Goal: Communication & Community: Share content

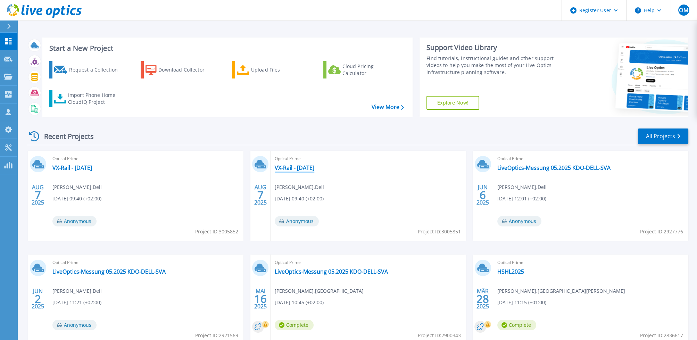
click at [306, 170] on link "VX-Rail - [DATE]" at bounding box center [295, 167] width 40 height 7
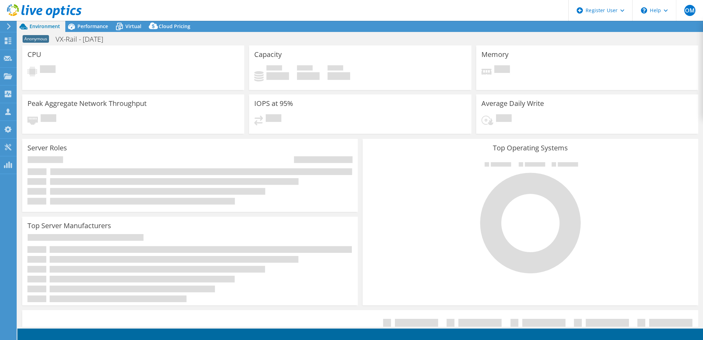
select select "USD"
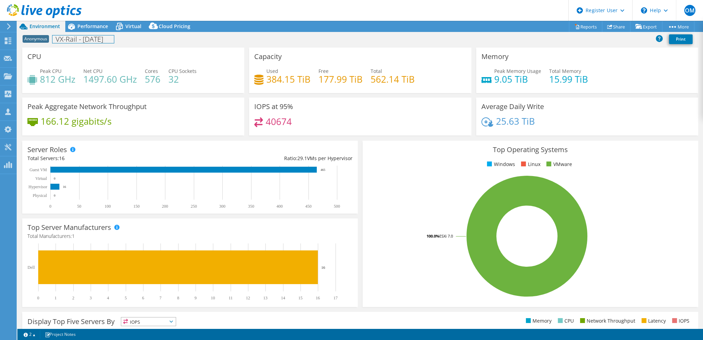
click at [89, 32] on div "Anonymous VX-Rail - 29.07.2025 Print" at bounding box center [359, 40] width 685 height 16
click at [90, 27] on span "Performance" at bounding box center [92, 26] width 31 height 7
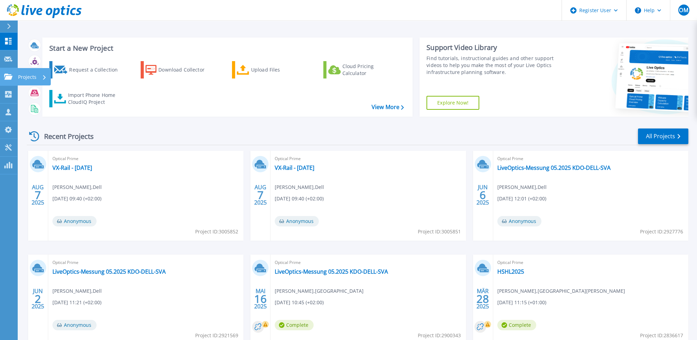
click at [9, 77] on icon at bounding box center [8, 77] width 8 height 6
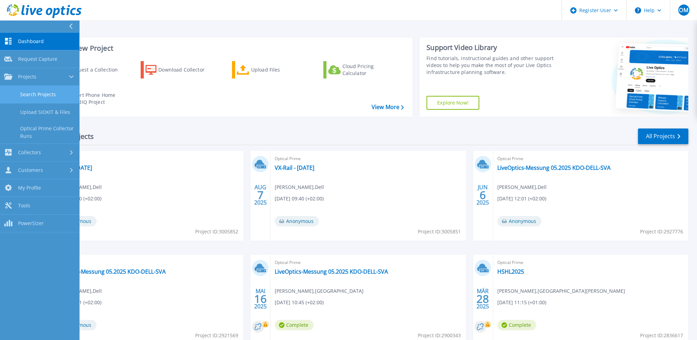
click at [44, 94] on link "Search Projects" at bounding box center [39, 95] width 79 height 18
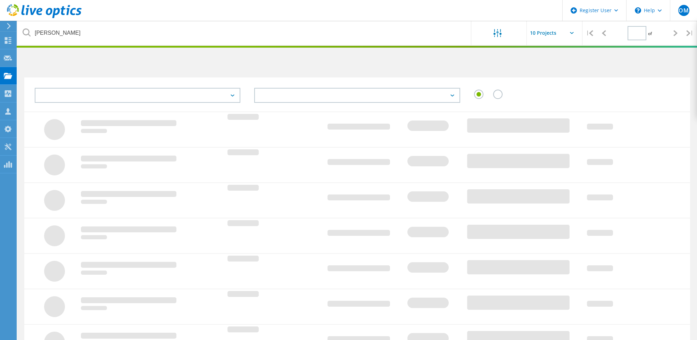
type input "1"
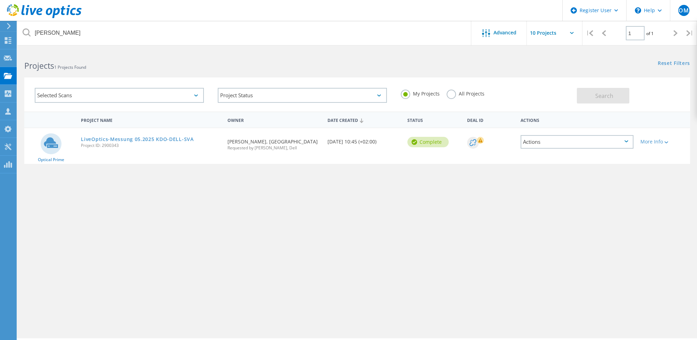
click at [451, 93] on label "All Projects" at bounding box center [465, 93] width 38 height 7
click at [0, 0] on input "All Projects" at bounding box center [0, 0] width 0 height 0
click at [606, 94] on span "Search" at bounding box center [604, 96] width 18 height 8
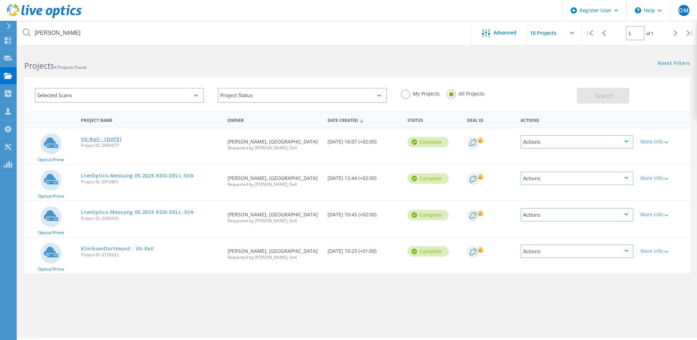
click at [122, 138] on link "VX-Rail - [DATE]" at bounding box center [101, 139] width 41 height 5
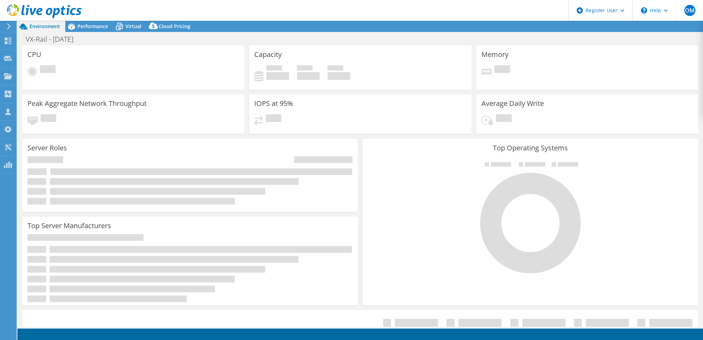
select select "USD"
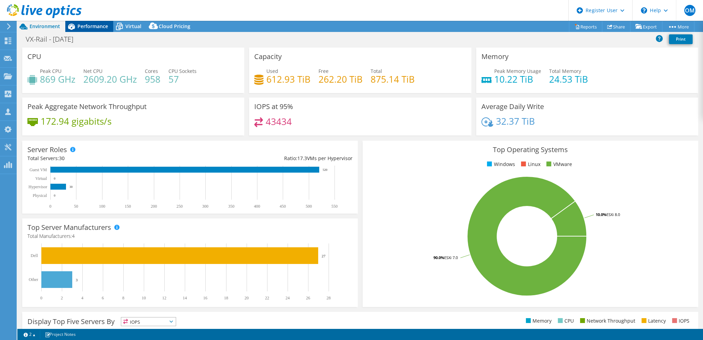
click at [87, 24] on span "Performance" at bounding box center [92, 26] width 31 height 7
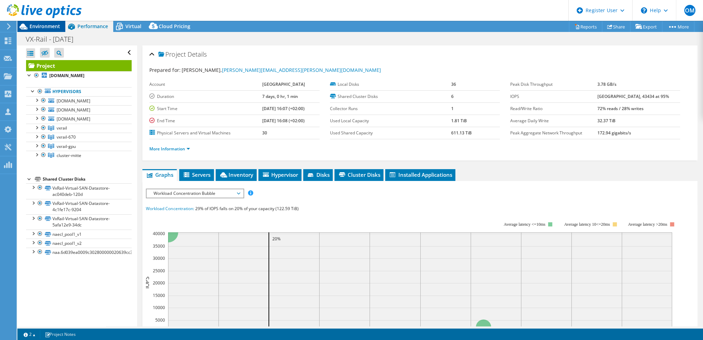
click at [56, 25] on span "Environment" at bounding box center [45, 26] width 31 height 7
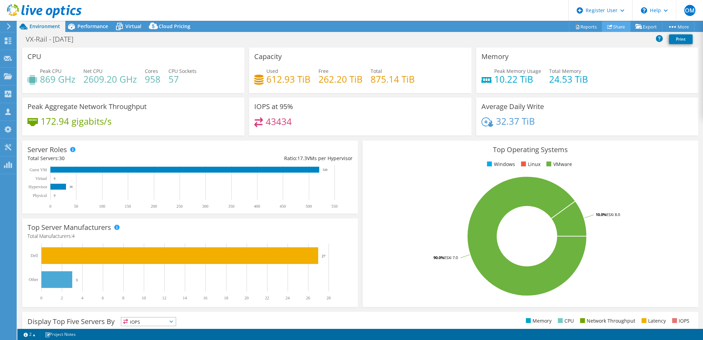
click at [614, 26] on link "Share" at bounding box center [616, 26] width 28 height 11
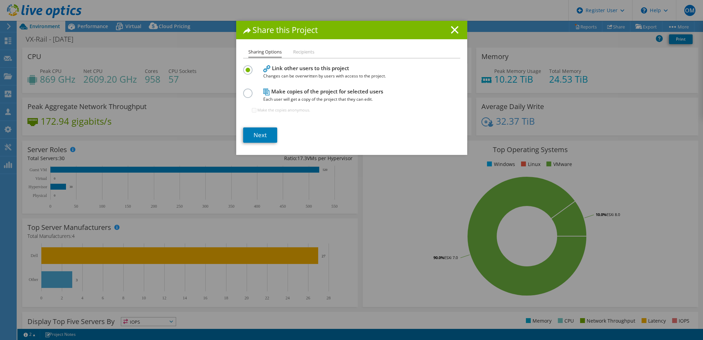
click at [245, 90] on label at bounding box center [249, 90] width 12 height 2
click at [0, 0] on input "radio" at bounding box center [0, 0] width 0 height 0
click at [259, 135] on link "Next" at bounding box center [260, 134] width 34 height 15
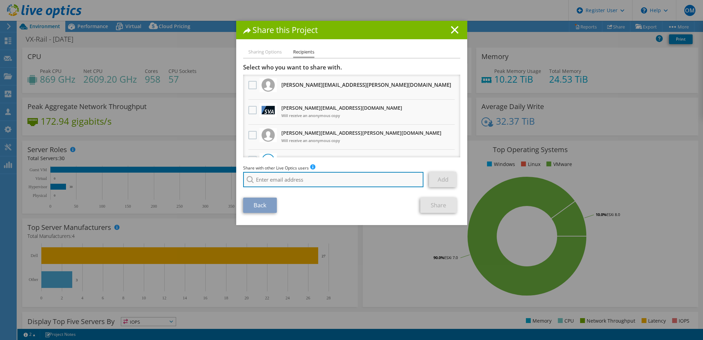
click at [322, 179] on input "search" at bounding box center [333, 179] width 181 height 15
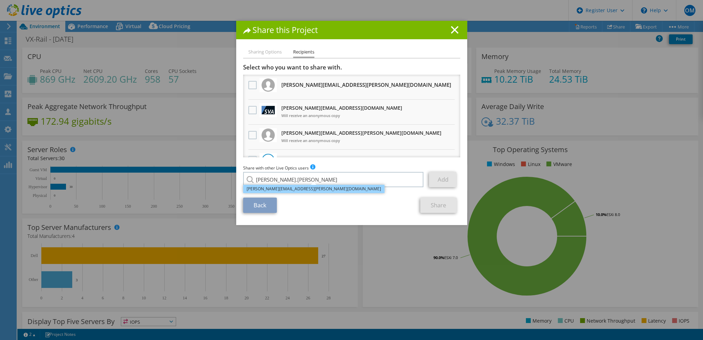
click at [300, 192] on li "[PERSON_NAME][EMAIL_ADDRESS][PERSON_NAME][DOMAIN_NAME]" at bounding box center [313, 189] width 141 height 8
type input "[PERSON_NAME][EMAIL_ADDRESS][PERSON_NAME][DOMAIN_NAME]"
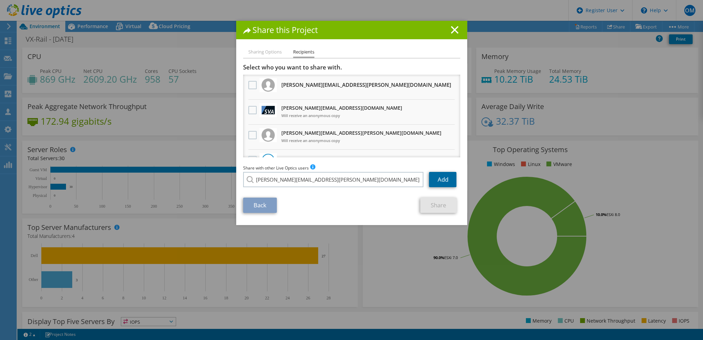
click at [432, 181] on link "Add" at bounding box center [442, 179] width 27 height 15
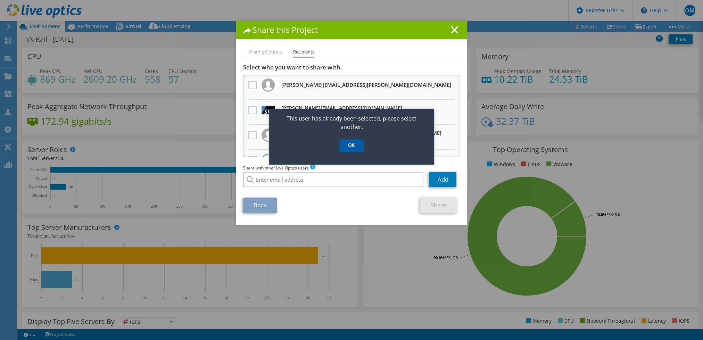
click at [349, 147] on link "OK" at bounding box center [351, 145] width 24 height 13
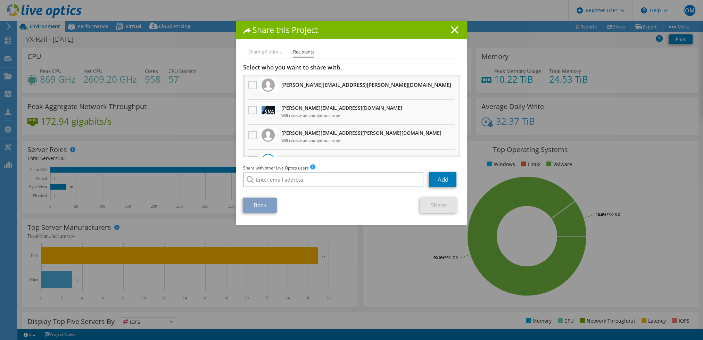
click at [451, 30] on line at bounding box center [454, 29] width 7 height 7
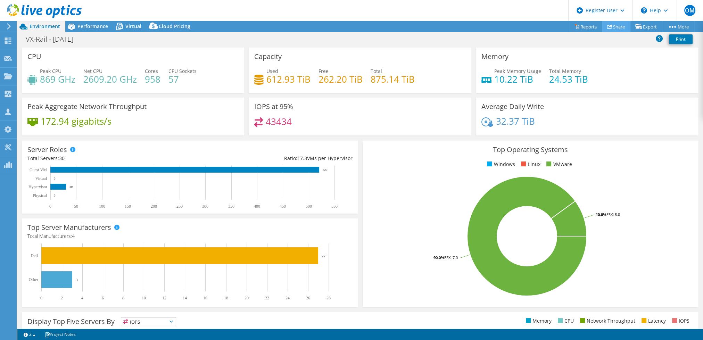
click at [617, 24] on link "Share" at bounding box center [616, 26] width 28 height 11
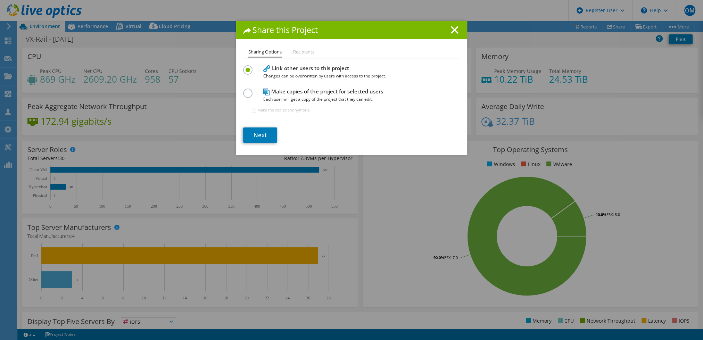
click at [455, 29] on h1 "Share this Project" at bounding box center [351, 30] width 217 height 8
click at [451, 30] on icon at bounding box center [455, 30] width 8 height 8
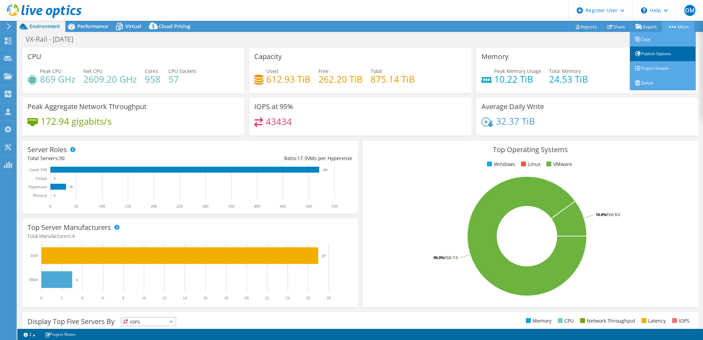
click at [671, 56] on link "Publish Options" at bounding box center [662, 54] width 66 height 15
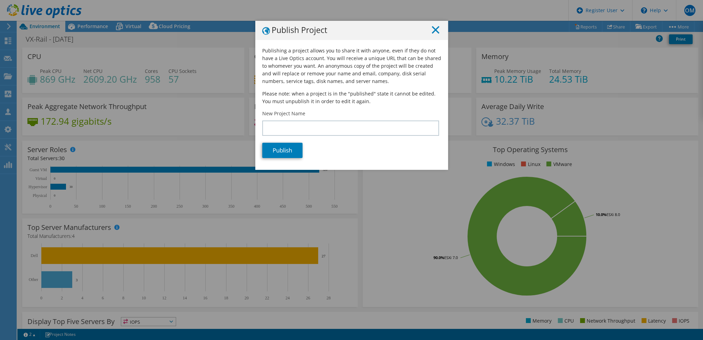
click at [433, 33] on icon at bounding box center [435, 30] width 8 height 8
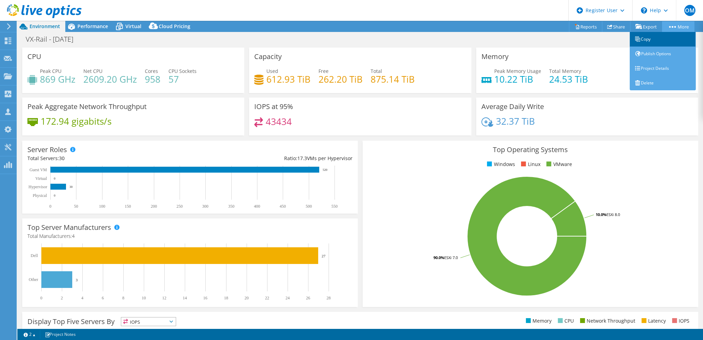
click at [663, 38] on link "Copy" at bounding box center [662, 39] width 66 height 15
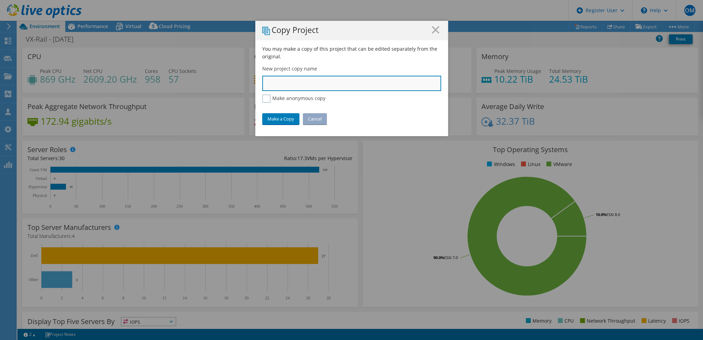
click at [319, 84] on input "text" at bounding box center [351, 83] width 179 height 15
type input "Klinikum Dortmund - [GEOGRAPHIC_DATA] Umgebung"
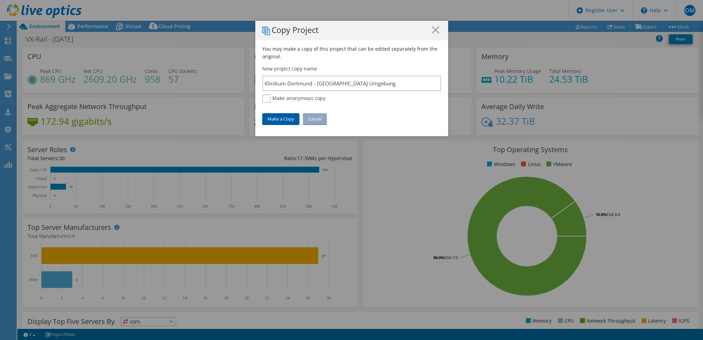
click at [282, 118] on link "Make a Copy" at bounding box center [280, 118] width 37 height 11
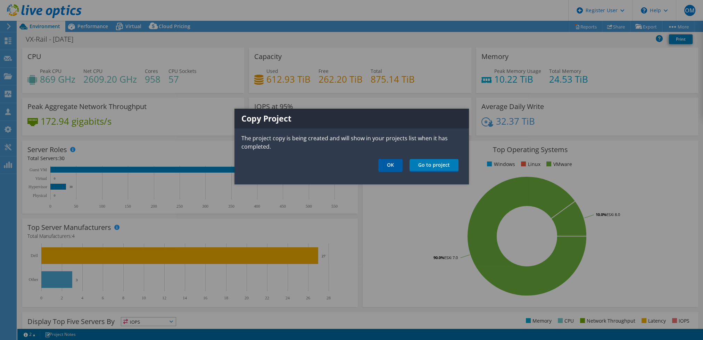
click at [395, 166] on link "OK" at bounding box center [390, 165] width 24 height 13
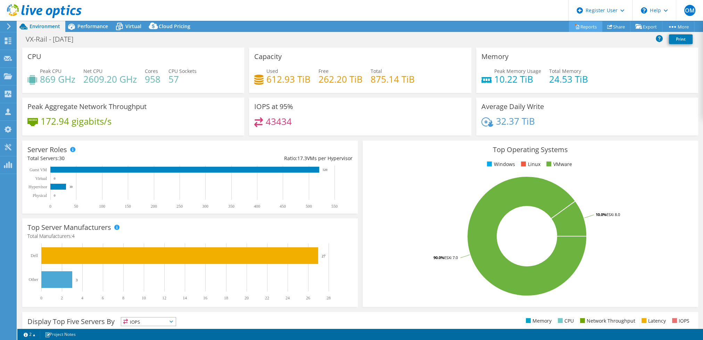
click at [578, 27] on link "Reports" at bounding box center [585, 26] width 33 height 11
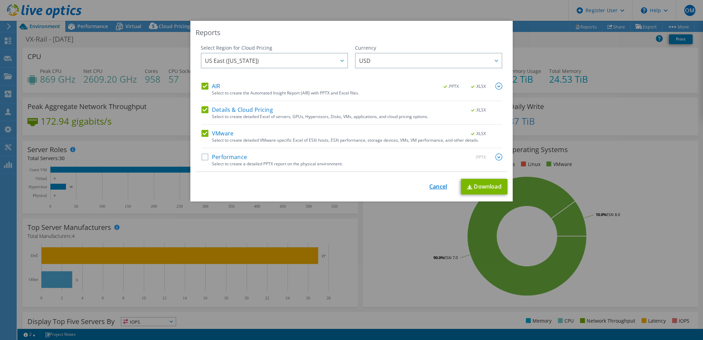
click at [434, 186] on link "Cancel" at bounding box center [438, 186] width 18 height 7
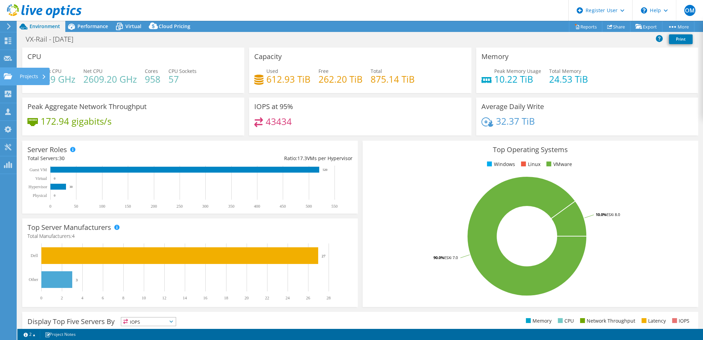
click at [9, 73] on icon at bounding box center [8, 76] width 8 height 7
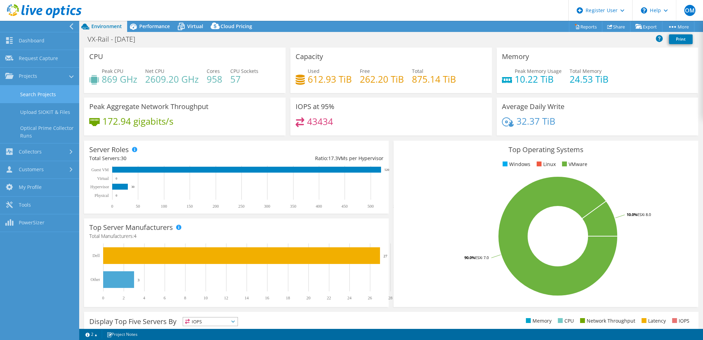
click at [34, 93] on link "Search Projects" at bounding box center [39, 94] width 79 height 18
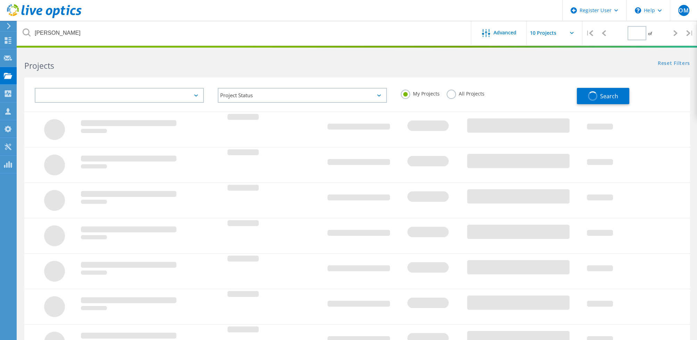
type input "1"
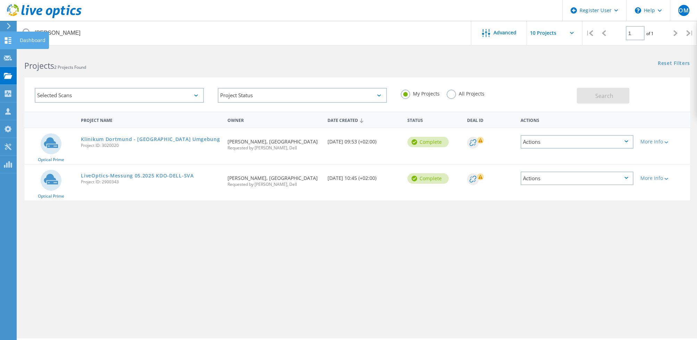
click at [11, 38] on icon at bounding box center [8, 40] width 8 height 7
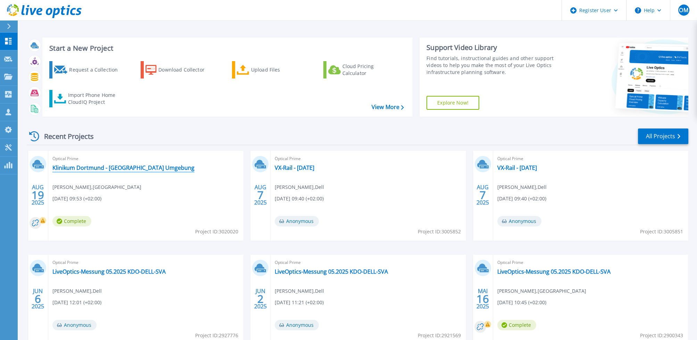
click at [114, 167] on link "Klinikum Dortmund - [GEOGRAPHIC_DATA] Umgebung" at bounding box center [123, 167] width 142 height 7
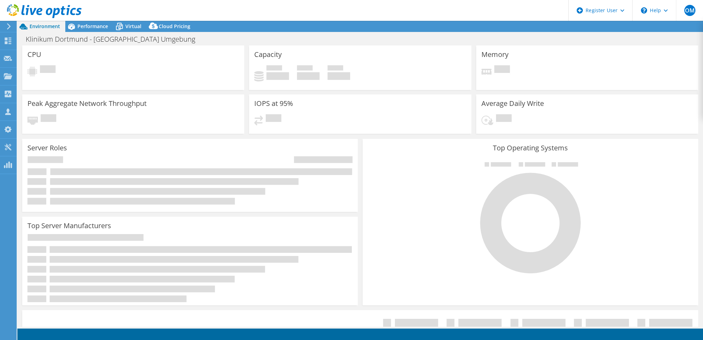
select select "USD"
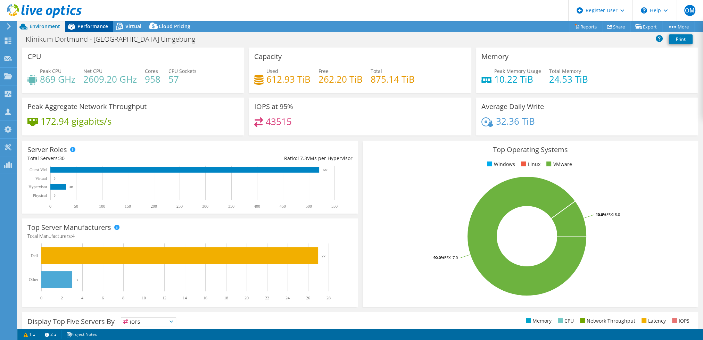
click at [99, 23] on div "Performance" at bounding box center [89, 26] width 48 height 11
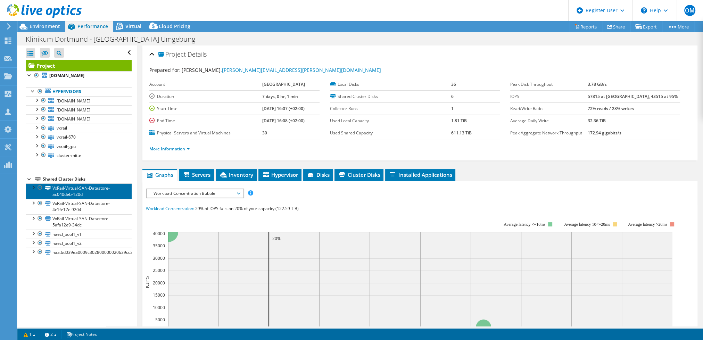
click at [84, 186] on link "VxRail-Virtual-SAN-Datastore-ac040deb-120d" at bounding box center [79, 190] width 106 height 15
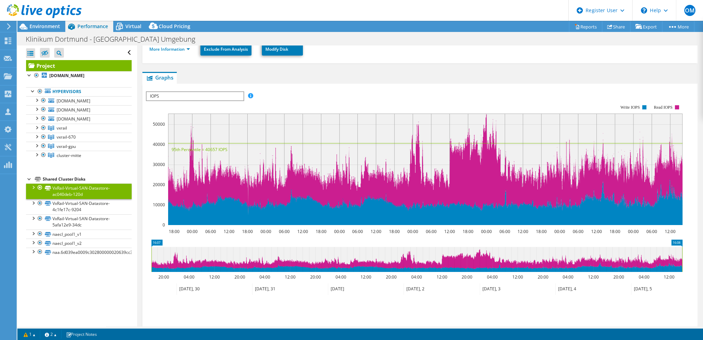
scroll to position [116, 0]
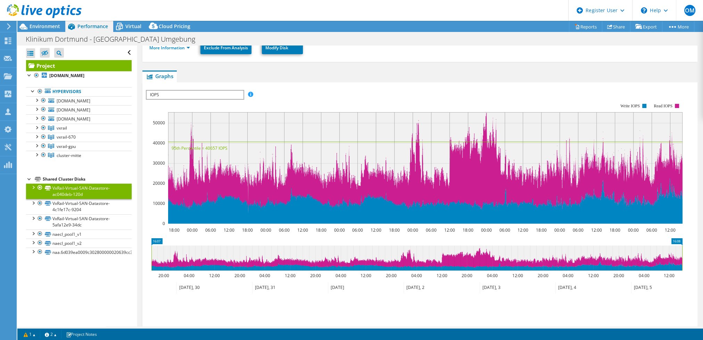
click at [236, 91] on span "IOPS" at bounding box center [194, 95] width 96 height 8
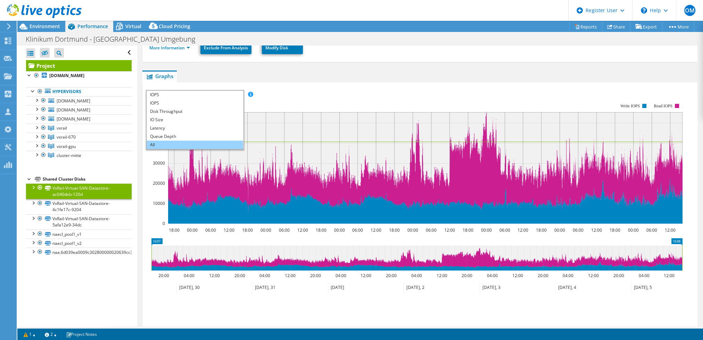
click at [189, 141] on li "All" at bounding box center [194, 145] width 96 height 8
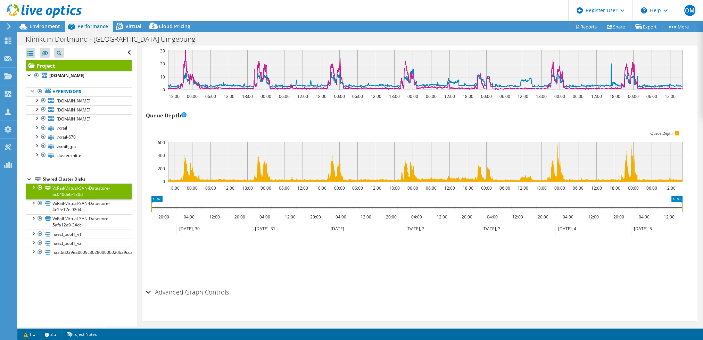
scroll to position [475, 0]
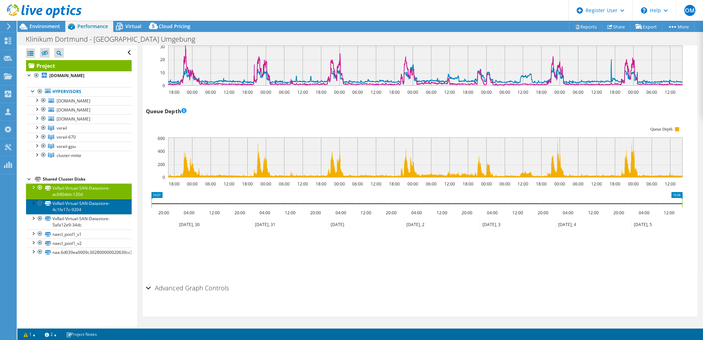
click at [98, 201] on link "VxRail-Virtual-SAN-Datastore-4c1fe17c-9204" at bounding box center [79, 206] width 106 height 15
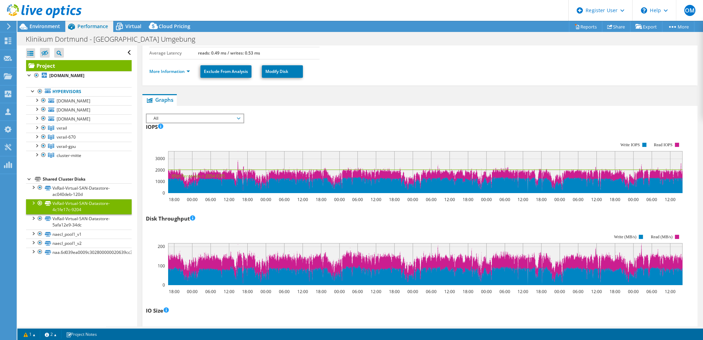
scroll to position [89, 0]
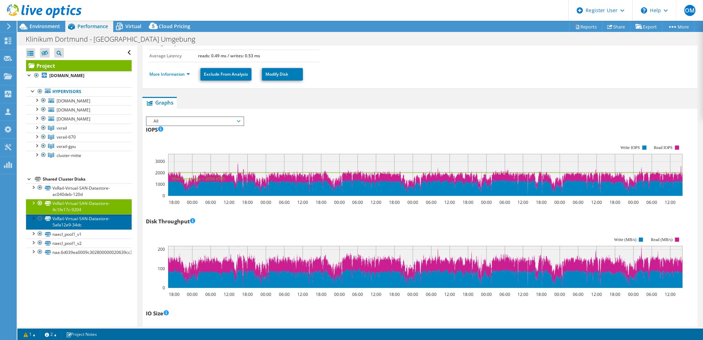
click at [68, 219] on link "VxRail-Virtual-SAN-Datastore-5afa12e9-34dc" at bounding box center [79, 221] width 106 height 15
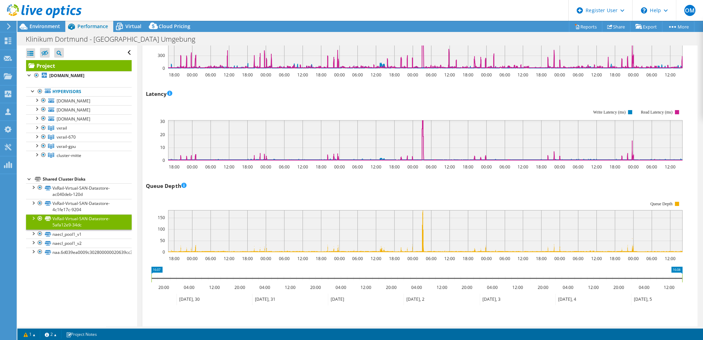
scroll to position [436, 0]
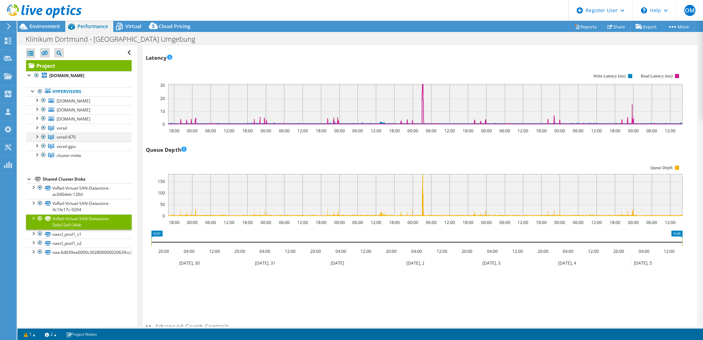
click at [36, 135] on div at bounding box center [36, 136] width 7 height 7
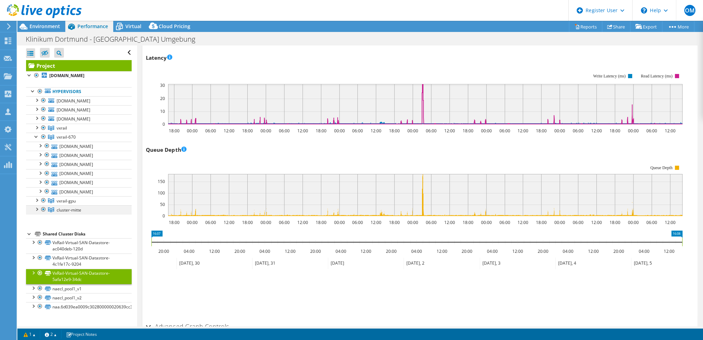
click at [36, 205] on div at bounding box center [36, 208] width 7 height 7
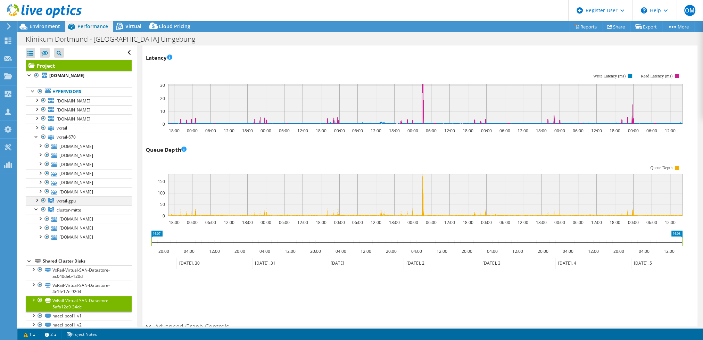
click at [37, 196] on div at bounding box center [36, 199] width 7 height 7
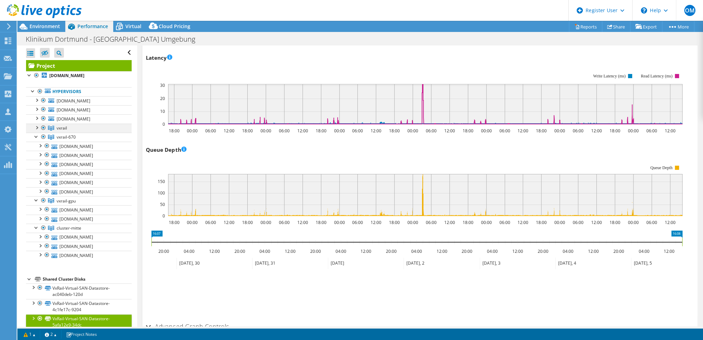
click at [39, 127] on div at bounding box center [36, 127] width 7 height 7
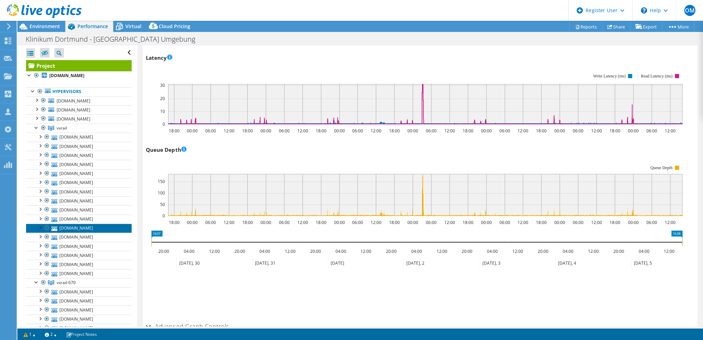
click at [84, 226] on link "[DOMAIN_NAME]" at bounding box center [79, 228] width 106 height 9
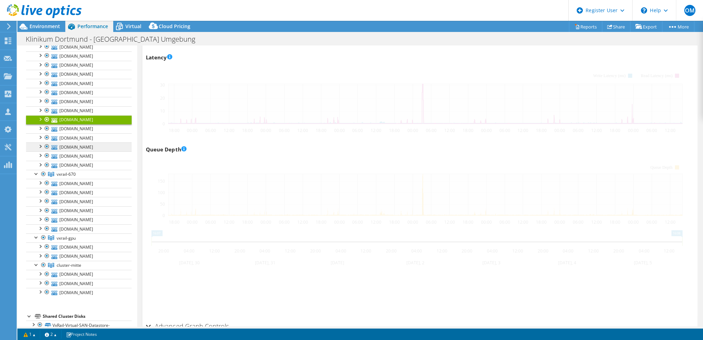
scroll to position [140, 0]
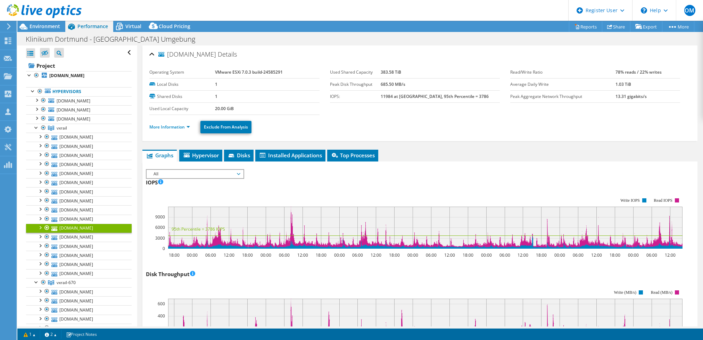
select select "USD"
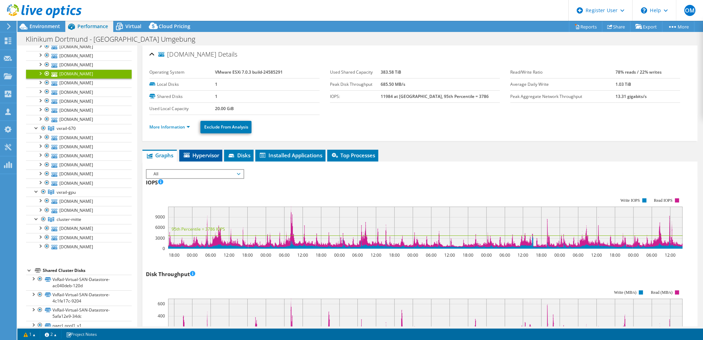
click at [199, 152] on span "Hypervisor" at bounding box center [201, 155] width 36 height 7
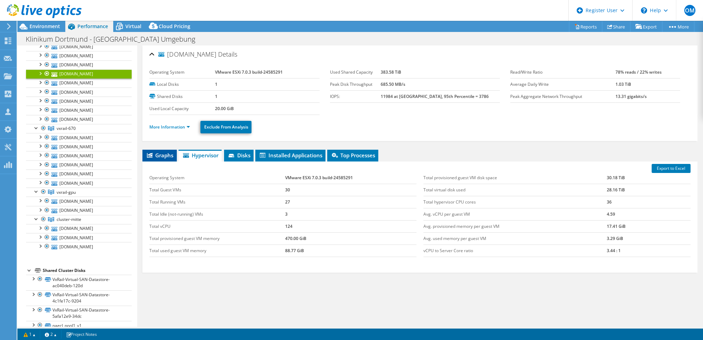
click at [158, 152] on span "Graphs" at bounding box center [159, 155] width 27 height 7
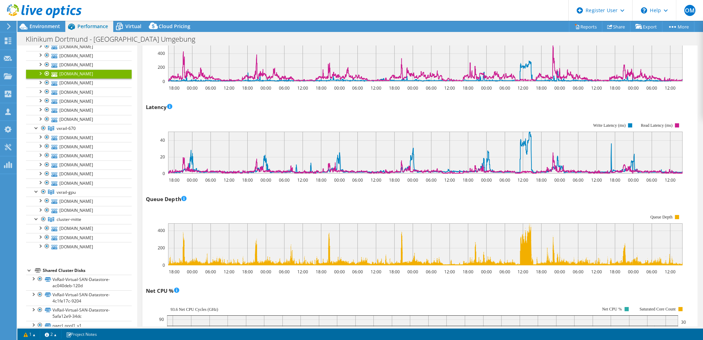
scroll to position [165, 0]
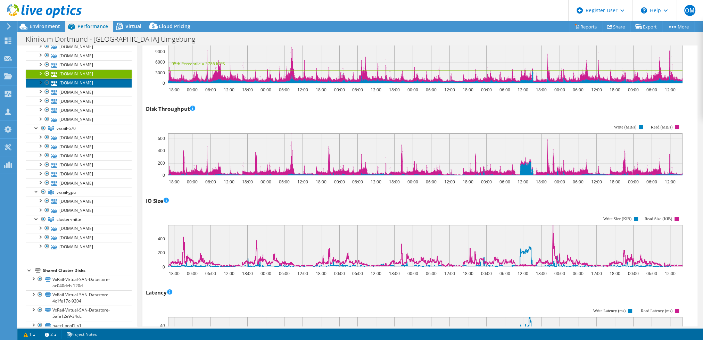
click link "[DOMAIN_NAME]"
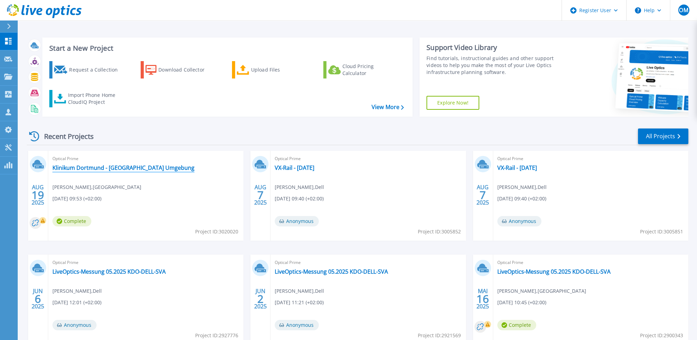
click at [107, 166] on link "Klinikum Dortmund - [GEOGRAPHIC_DATA] Umgebung" at bounding box center [123, 167] width 142 height 7
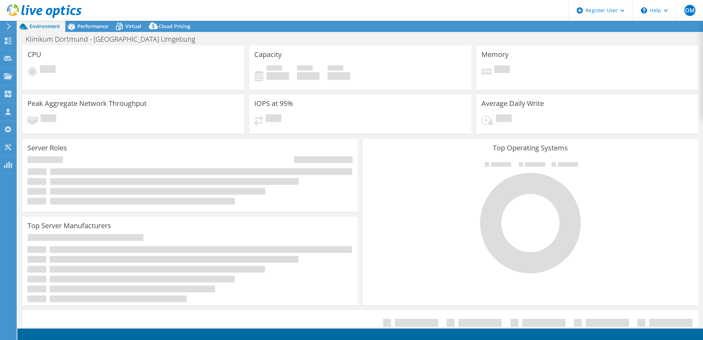
select select "USD"
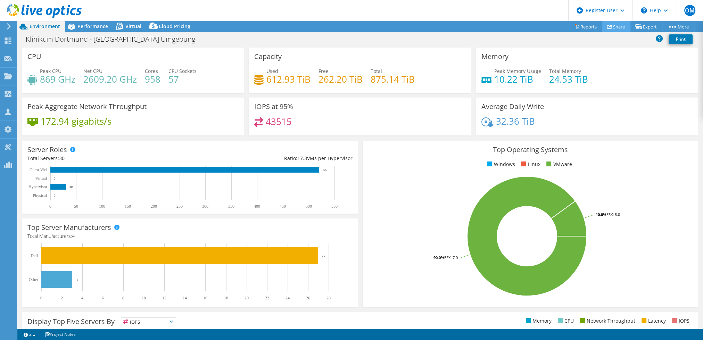
click at [616, 23] on link "Share" at bounding box center [616, 26] width 28 height 11
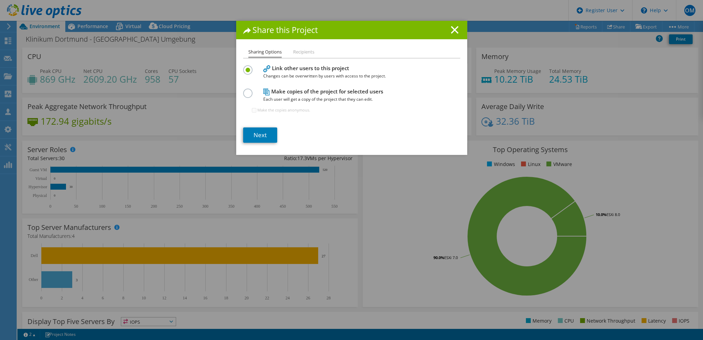
click at [303, 92] on h4 "Make copies of the project for selected users Each user will get a copy of the …" at bounding box center [350, 95] width 174 height 16
click at [245, 90] on label at bounding box center [249, 90] width 12 height 2
click at [0, 0] on input "radio" at bounding box center [0, 0] width 0 height 0
click at [260, 137] on link "Next" at bounding box center [260, 134] width 34 height 15
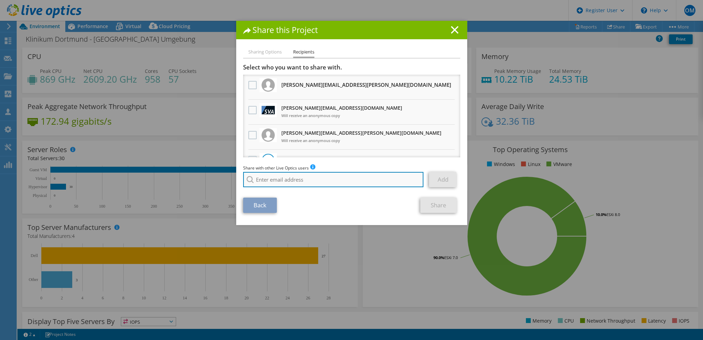
click at [301, 178] on input "search" at bounding box center [333, 179] width 181 height 15
type input "Ralf.Kastl@dell.com"
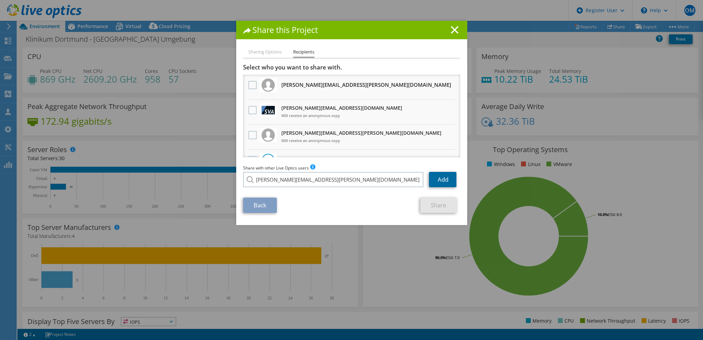
click at [444, 180] on link "Add" at bounding box center [442, 179] width 27 height 15
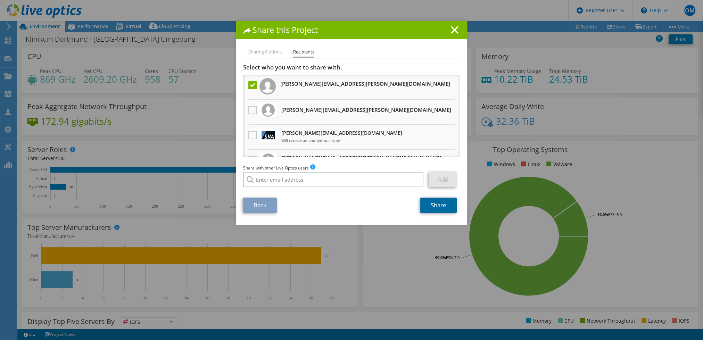
click at [433, 202] on link "Share" at bounding box center [438, 205] width 36 height 15
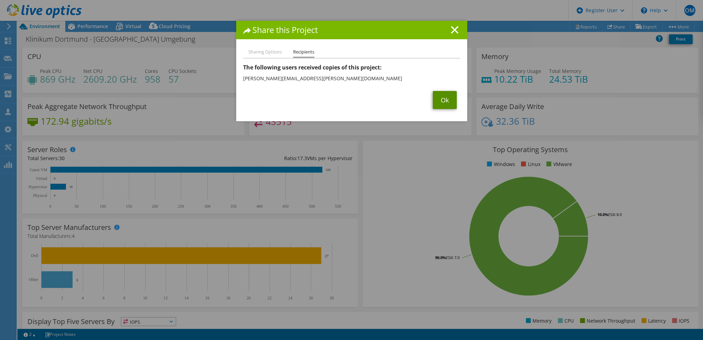
click at [448, 100] on link "Ok" at bounding box center [445, 100] width 24 height 18
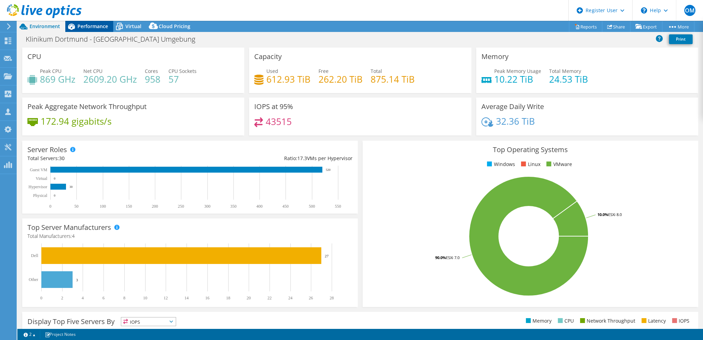
click at [82, 27] on span "Performance" at bounding box center [92, 26] width 31 height 7
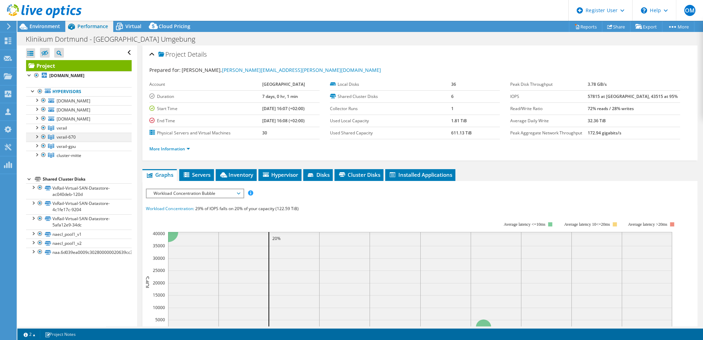
click at [39, 134] on div at bounding box center [36, 136] width 7 height 7
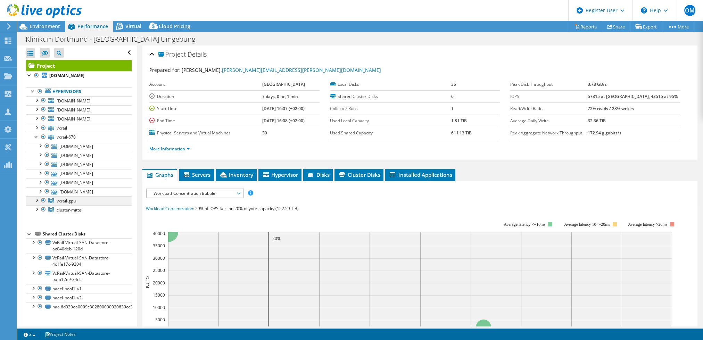
click at [37, 197] on div at bounding box center [36, 199] width 7 height 7
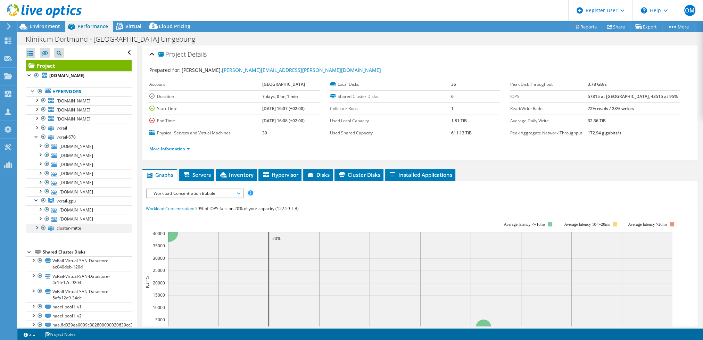
click at [35, 224] on div at bounding box center [36, 227] width 7 height 7
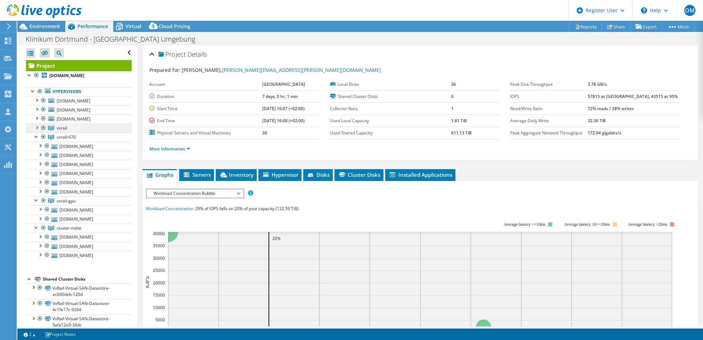
click at [38, 126] on div at bounding box center [36, 127] width 7 height 7
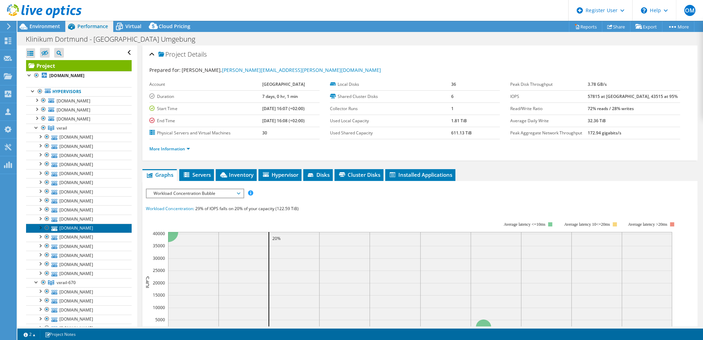
click at [82, 226] on link "[DOMAIN_NAME]" at bounding box center [79, 228] width 106 height 9
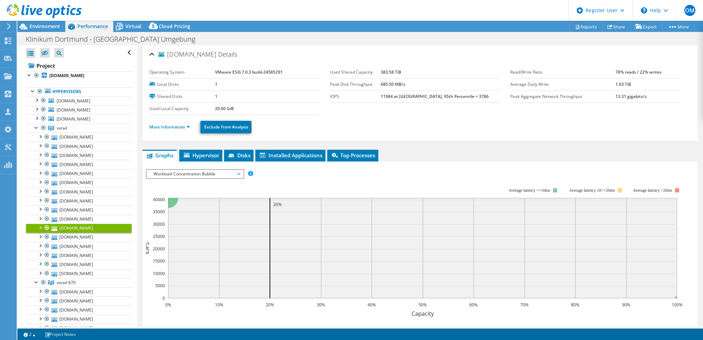
scroll to position [131, 0]
